Goal: Complete application form

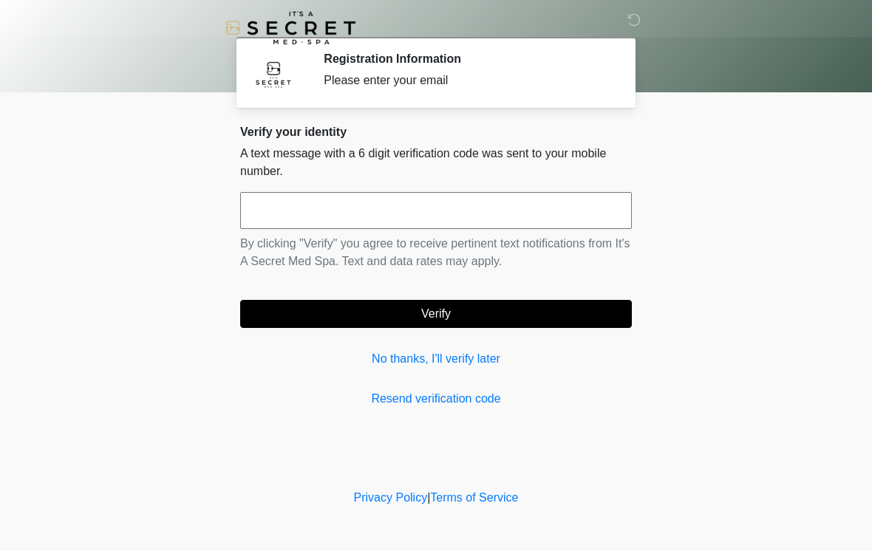
click at [432, 209] on input "text" at bounding box center [436, 210] width 392 height 37
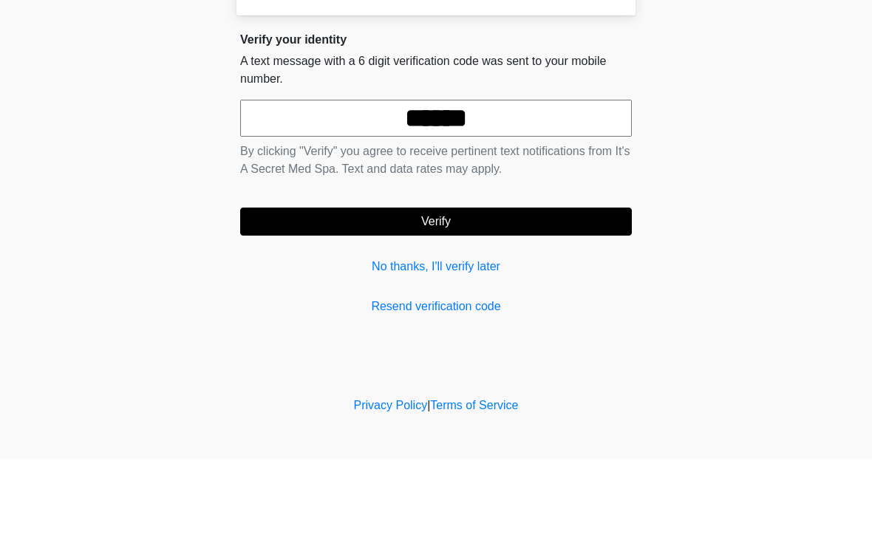
type input "******"
click at [463, 300] on button "Verify" at bounding box center [436, 314] width 392 height 28
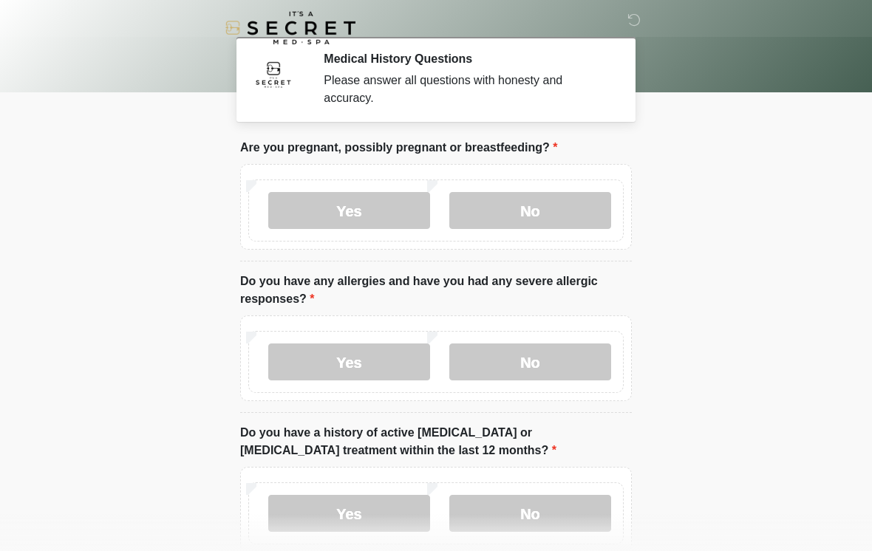
click at [528, 208] on label "No" at bounding box center [530, 210] width 162 height 37
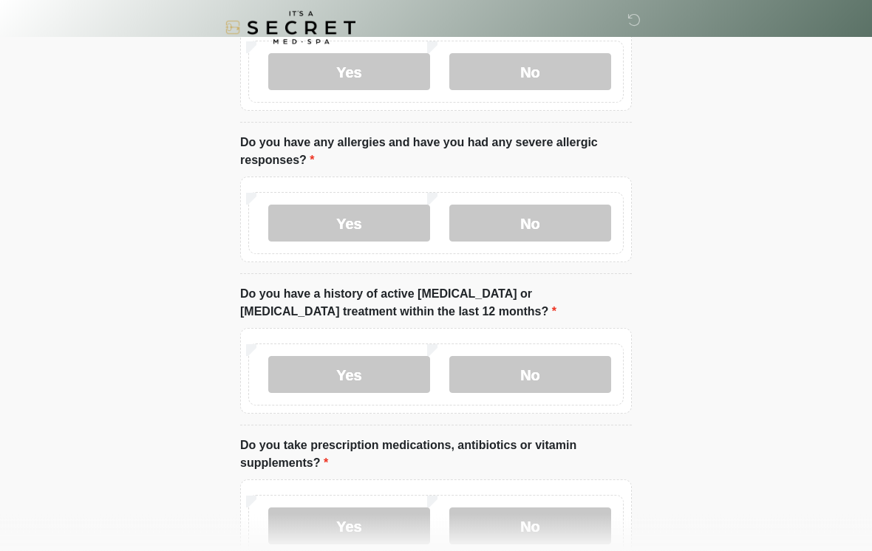
click at [556, 211] on label "No" at bounding box center [530, 223] width 162 height 37
click at [523, 364] on label "No" at bounding box center [530, 374] width 162 height 37
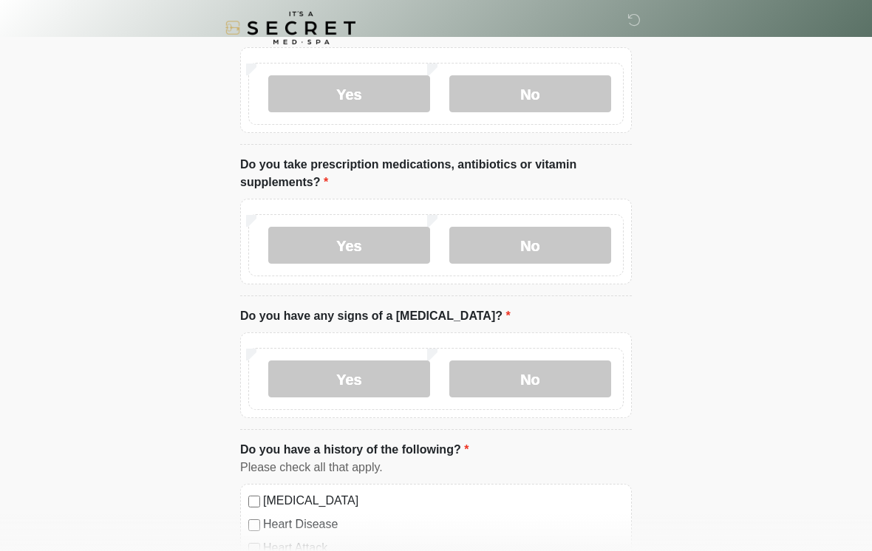
scroll to position [428, 0]
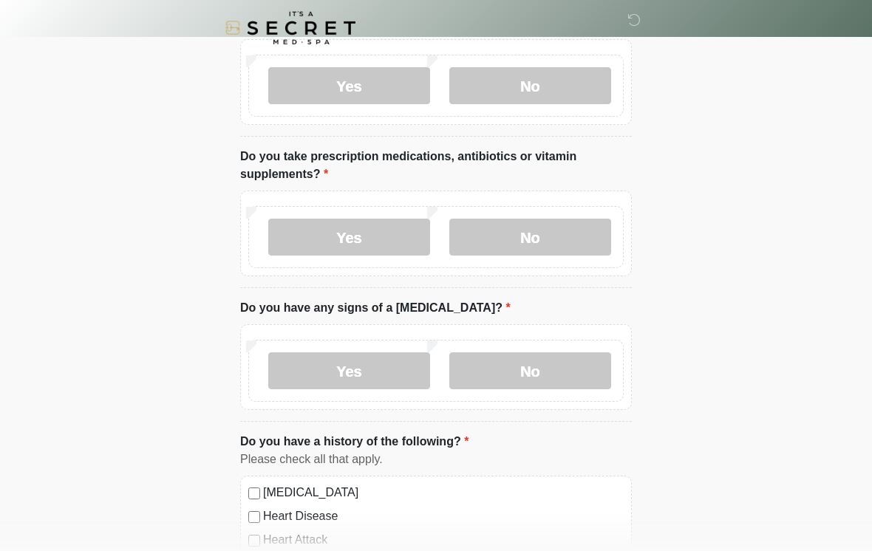
click at [528, 237] on label "No" at bounding box center [530, 237] width 162 height 37
click at [515, 355] on label "No" at bounding box center [530, 371] width 162 height 37
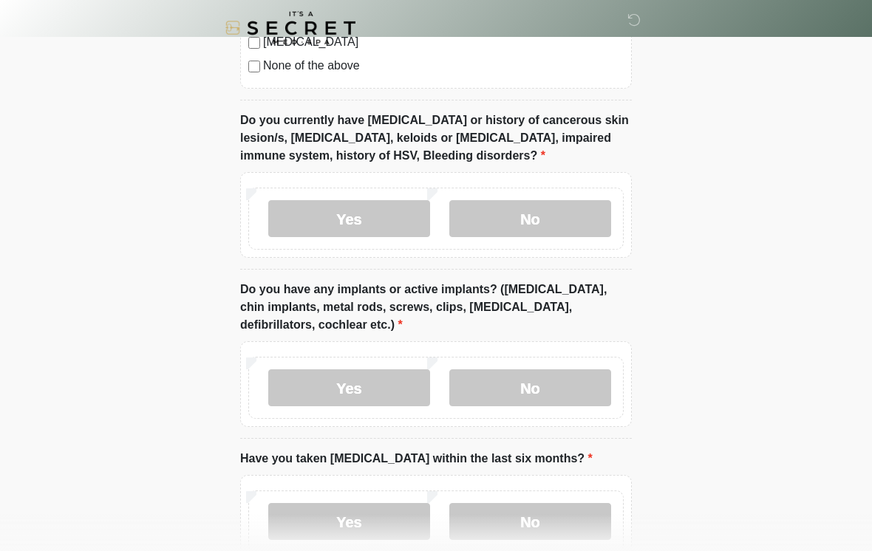
scroll to position [1123, 0]
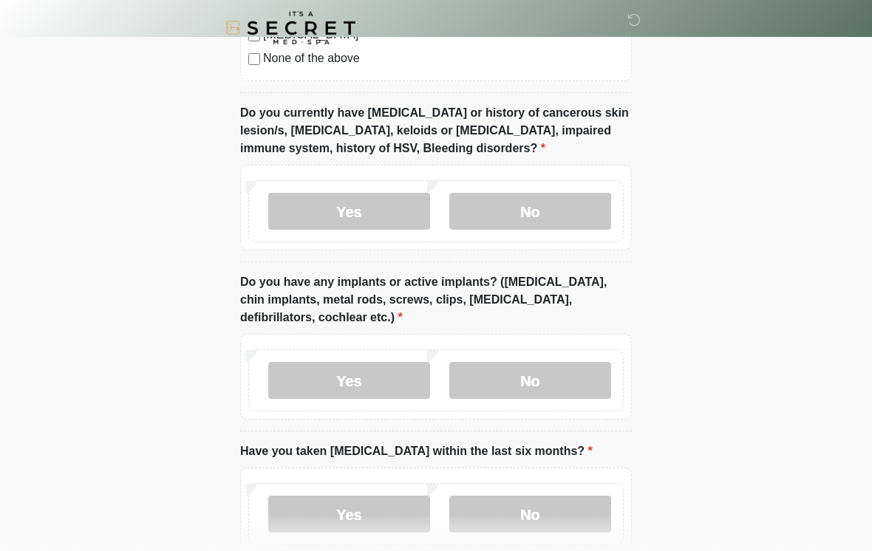
click at [529, 206] on label "No" at bounding box center [530, 211] width 162 height 37
click at [378, 369] on label "Yes" at bounding box center [349, 380] width 162 height 37
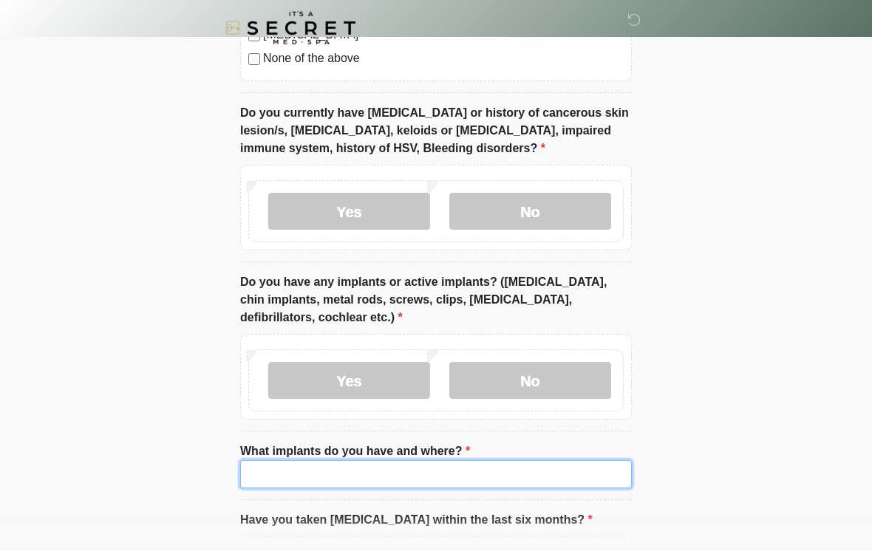
click at [348, 465] on input "What implants do you have and where?" at bounding box center [436, 474] width 392 height 28
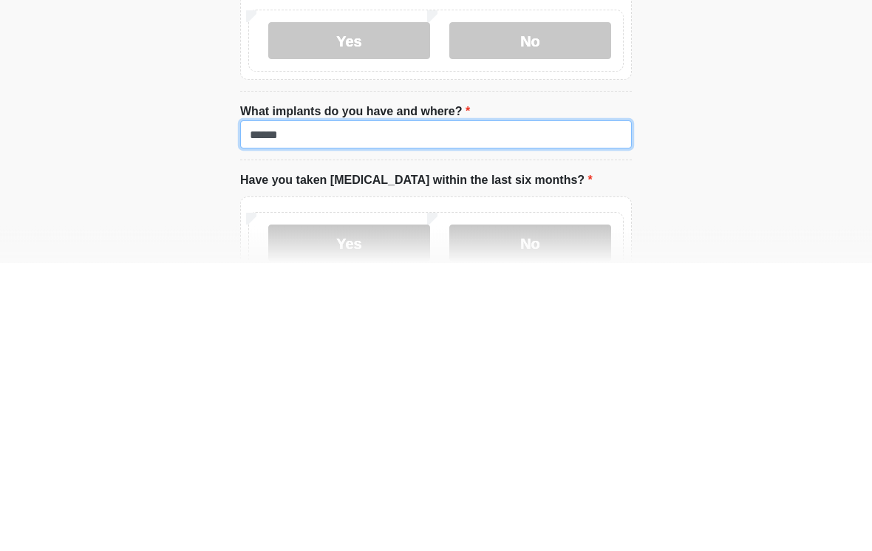
type input "******"
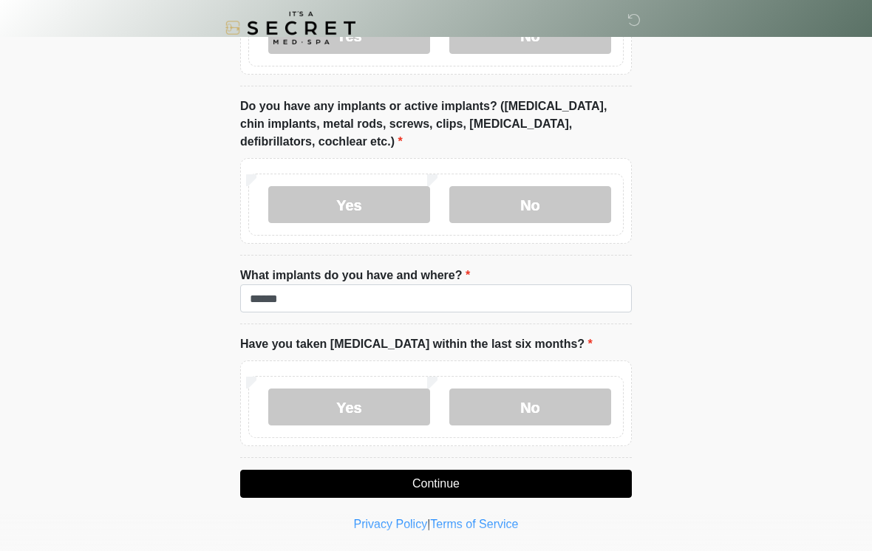
click at [511, 392] on label "No" at bounding box center [530, 407] width 162 height 37
click at [469, 472] on button "Continue" at bounding box center [436, 484] width 392 height 28
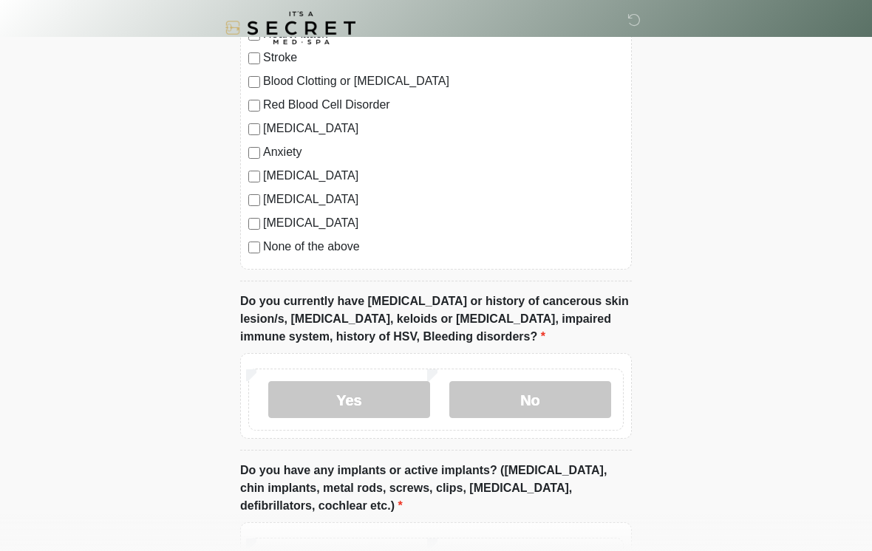
scroll to position [0, 0]
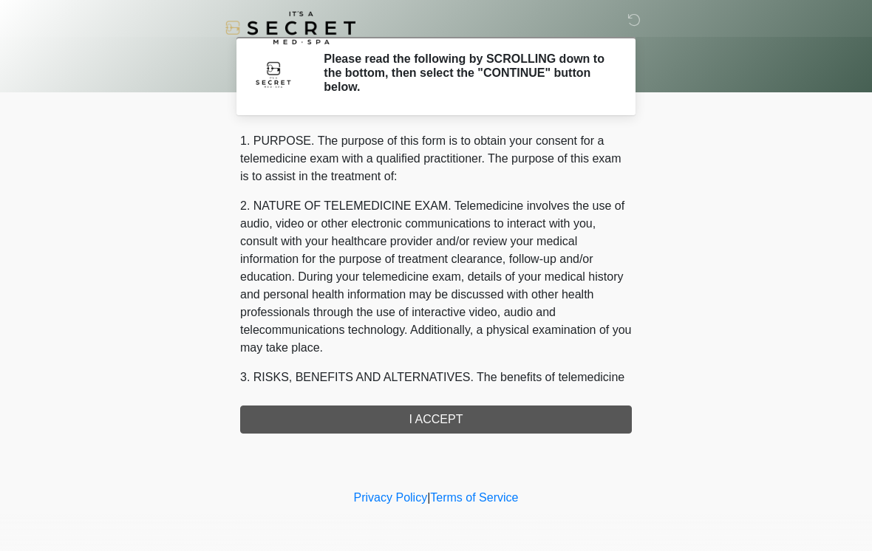
click at [468, 424] on div "1. PURPOSE. The purpose of this form is to obtain your consent for a telemedici…" at bounding box center [436, 283] width 392 height 302
click at [480, 407] on div "1. PURPOSE. The purpose of this form is to obtain your consent for a telemedici…" at bounding box center [436, 283] width 392 height 302
click at [435, 409] on div "1. PURPOSE. The purpose of this form is to obtain your consent for a telemedici…" at bounding box center [436, 283] width 392 height 302
click at [430, 412] on div "1. PURPOSE. The purpose of this form is to obtain your consent for a telemedici…" at bounding box center [436, 283] width 392 height 302
click at [410, 416] on div "1. PURPOSE. The purpose of this form is to obtain your consent for a telemedici…" at bounding box center [436, 283] width 392 height 302
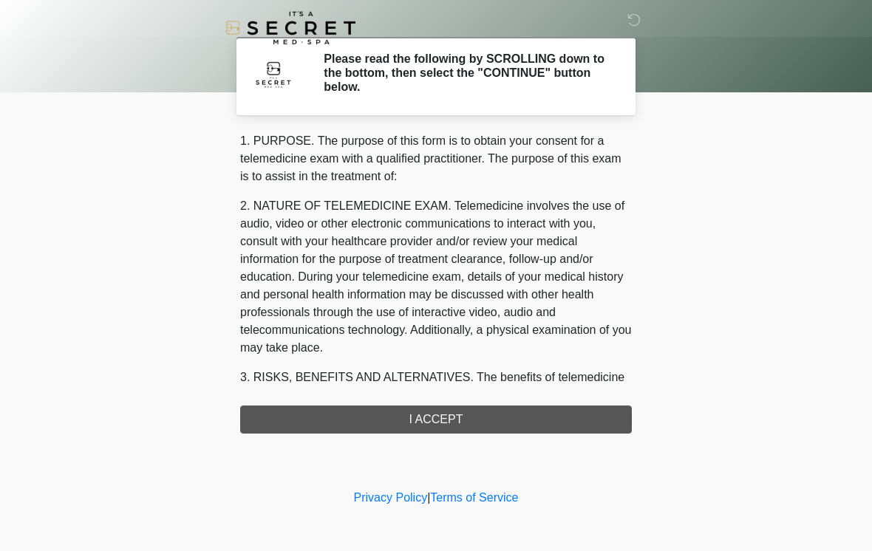
click at [410, 416] on div "1. PURPOSE. The purpose of this form is to obtain your consent for a telemedici…" at bounding box center [436, 283] width 392 height 302
click at [431, 410] on div "1. PURPOSE. The purpose of this form is to obtain your consent for a telemedici…" at bounding box center [436, 283] width 392 height 302
click at [479, 409] on div "1. PURPOSE. The purpose of this form is to obtain your consent for a telemedici…" at bounding box center [436, 283] width 392 height 302
click at [460, 417] on div "1. PURPOSE. The purpose of this form is to obtain your consent for a telemedici…" at bounding box center [436, 283] width 392 height 302
click at [509, 82] on h2 "Please read the following by SCROLLING down to the bottom, then select the "CON…" at bounding box center [467, 73] width 286 height 43
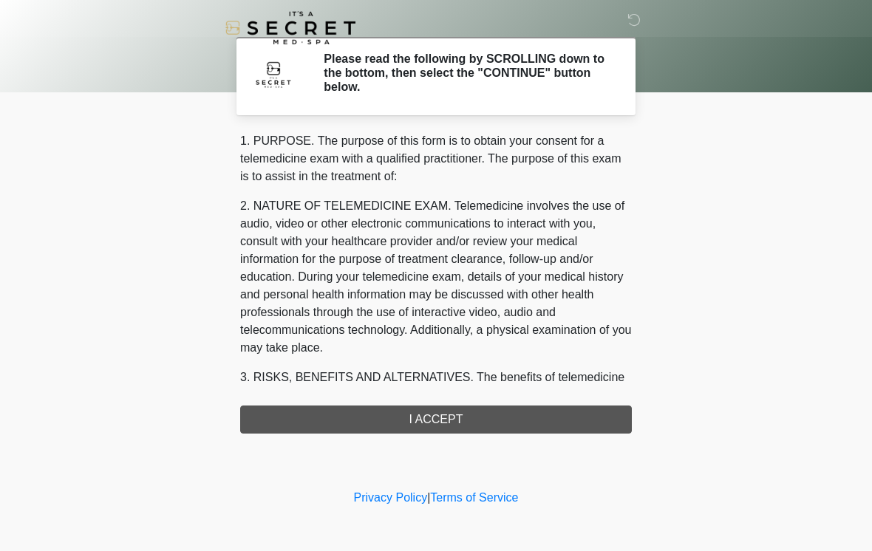
click at [472, 421] on div "1. PURPOSE. The purpose of this form is to obtain your consent for a telemedici…" at bounding box center [436, 283] width 392 height 302
click at [471, 421] on div "1. PURPOSE. The purpose of this form is to obtain your consent for a telemedici…" at bounding box center [436, 283] width 392 height 302
click at [434, 419] on div "1. PURPOSE. The purpose of this form is to obtain your consent for a telemedici…" at bounding box center [436, 283] width 392 height 302
click at [432, 422] on div "1. PURPOSE. The purpose of this form is to obtain your consent for a telemedici…" at bounding box center [436, 283] width 392 height 302
click at [456, 409] on div "1. PURPOSE. The purpose of this form is to obtain your consent for a telemedici…" at bounding box center [436, 283] width 392 height 302
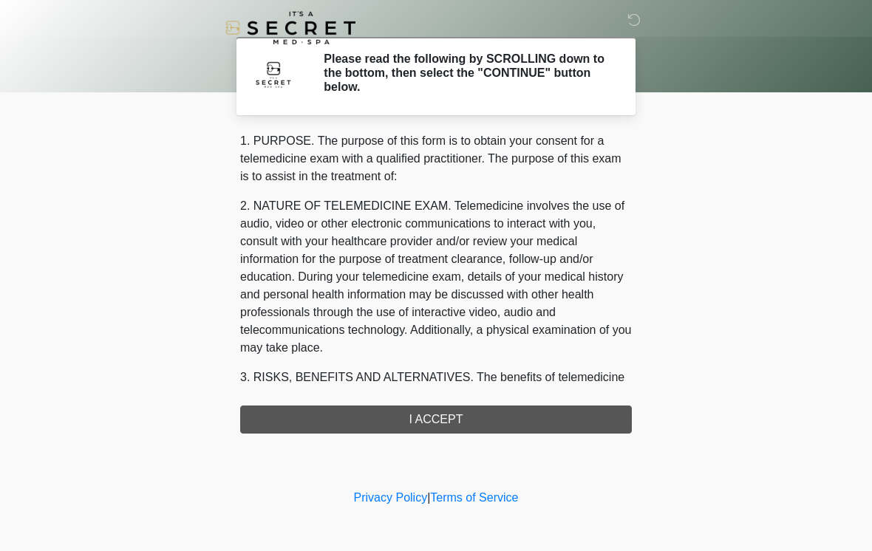
click at [375, 76] on h2 "Please read the following by SCROLLING down to the bottom, then select the "CON…" at bounding box center [467, 73] width 286 height 43
click at [527, 407] on div "1. PURPOSE. The purpose of this form is to obtain your consent for a telemedici…" at bounding box center [436, 283] width 392 height 302
click at [565, 412] on div "1. PURPOSE. The purpose of this form is to obtain your consent for a telemedici…" at bounding box center [436, 283] width 392 height 302
click at [452, 416] on div "1. PURPOSE. The purpose of this form is to obtain your consent for a telemedici…" at bounding box center [436, 283] width 392 height 302
click at [441, 413] on div "1. PURPOSE. The purpose of this form is to obtain your consent for a telemedici…" at bounding box center [436, 283] width 392 height 302
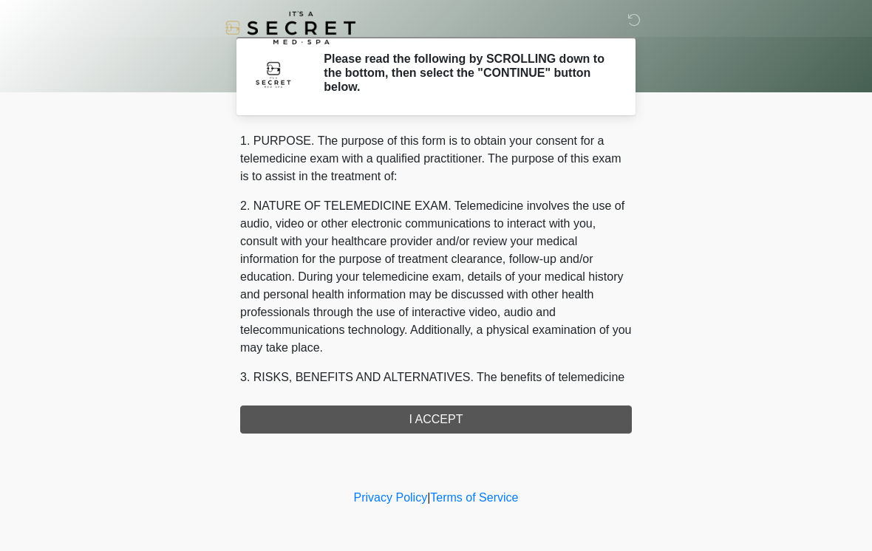
click at [412, 421] on div "1. PURPOSE. The purpose of this form is to obtain your consent for a telemedici…" at bounding box center [436, 283] width 392 height 302
click at [455, 410] on div "1. PURPOSE. The purpose of this form is to obtain your consent for a telemedici…" at bounding box center [436, 283] width 392 height 302
click at [583, 76] on h2 "Please read the following by SCROLLING down to the bottom, then select the "CON…" at bounding box center [467, 73] width 286 height 43
click at [531, 58] on h2 "Please read the following by SCROLLING down to the bottom, then select the "CON…" at bounding box center [467, 73] width 286 height 43
click at [600, 47] on div at bounding box center [424, 27] width 443 height 55
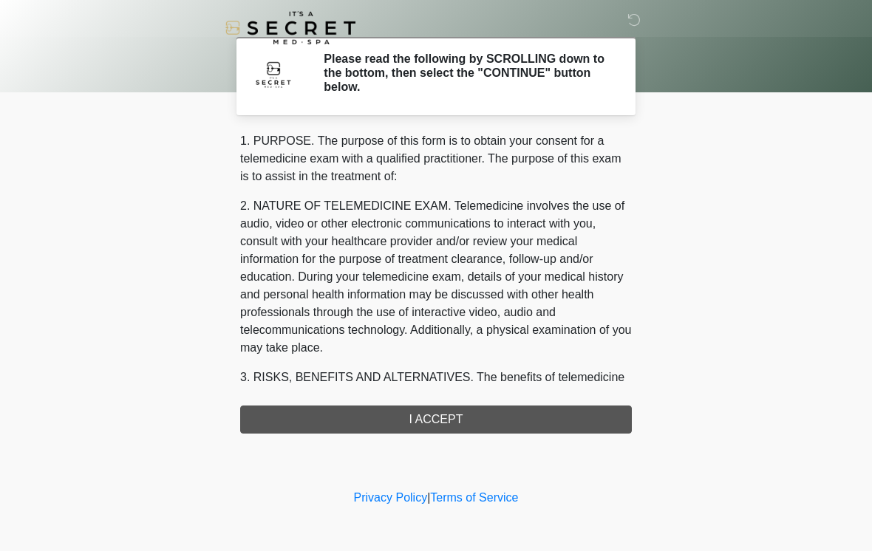
click at [632, 22] on icon at bounding box center [634, 19] width 13 height 13
click at [473, 411] on div "1. PURPOSE. The purpose of this form is to obtain your consent for a telemedici…" at bounding box center [436, 283] width 392 height 302
click at [320, 412] on div "1. PURPOSE. The purpose of this form is to obtain your consent for a telemedici…" at bounding box center [436, 283] width 392 height 302
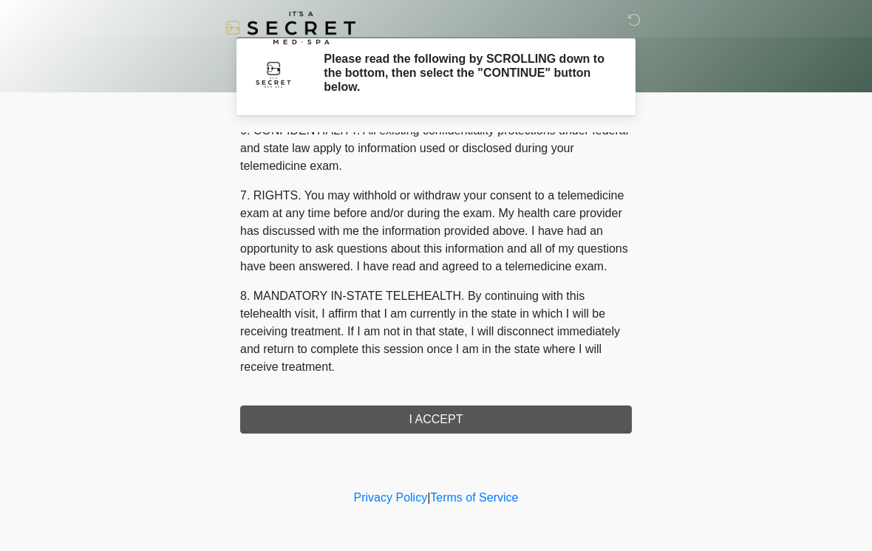
scroll to position [602, 0]
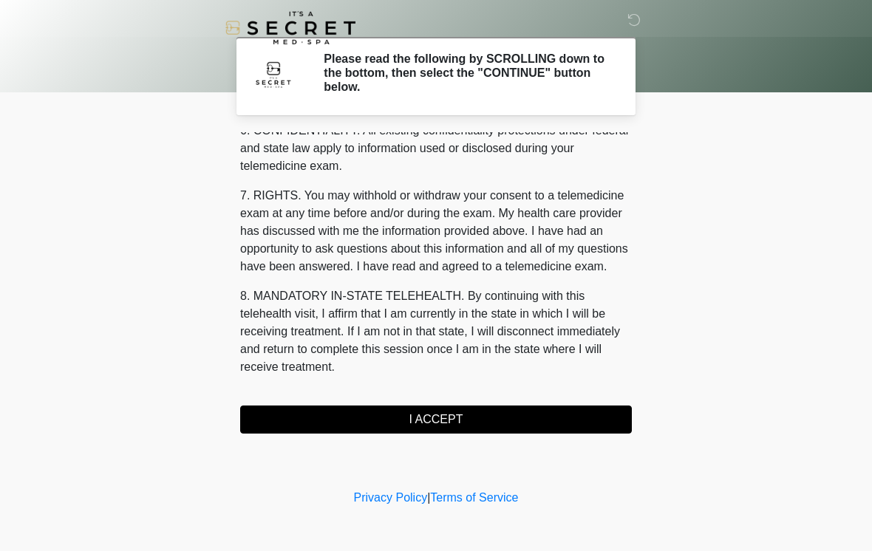
click at [545, 421] on button "I ACCEPT" at bounding box center [436, 420] width 392 height 28
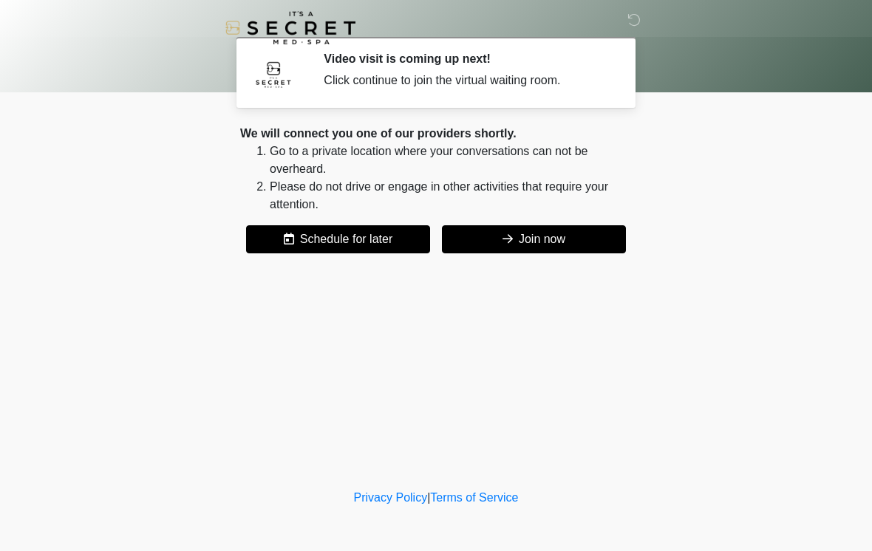
click at [580, 239] on button "Join now" at bounding box center [534, 239] width 184 height 28
